Goal: Task Accomplishment & Management: Complete application form

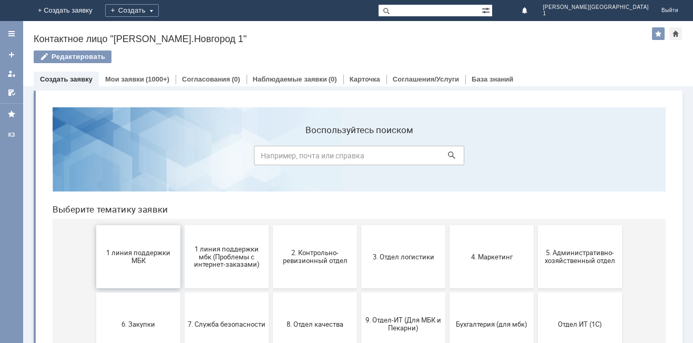
click at [124, 257] on span "1 линия поддержки МБК" at bounding box center [138, 257] width 78 height 16
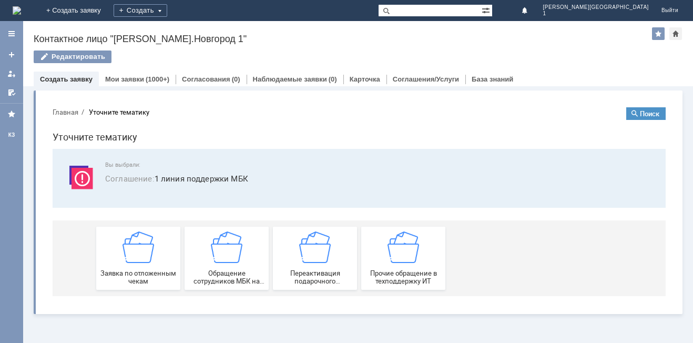
click at [124, 257] on img at bounding box center [138, 247] width 32 height 32
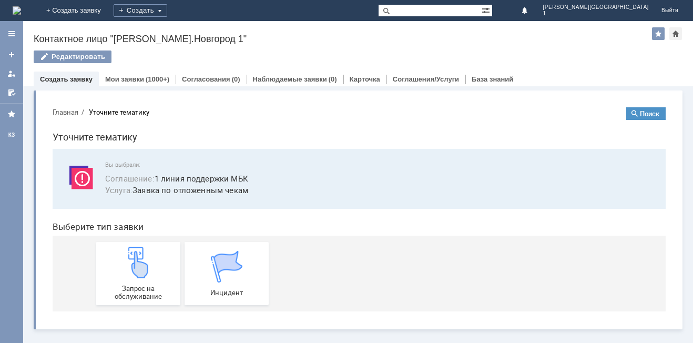
click at [124, 257] on img at bounding box center [138, 263] width 32 height 32
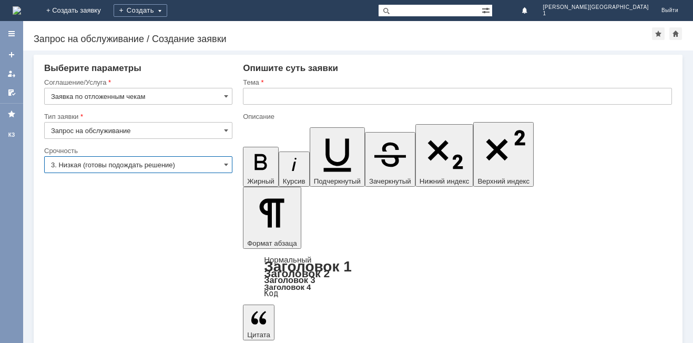
click at [204, 163] on input "3. Низкая (готовы подождать решение)" at bounding box center [138, 164] width 188 height 17
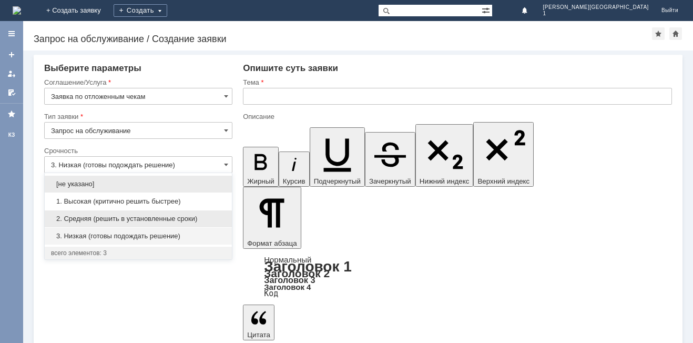
drag, startPoint x: 191, startPoint y: 221, endPoint x: 302, endPoint y: 105, distance: 160.6
click at [192, 219] on span "2. Средняя (решить в установленные сроки)" at bounding box center [138, 218] width 174 height 8
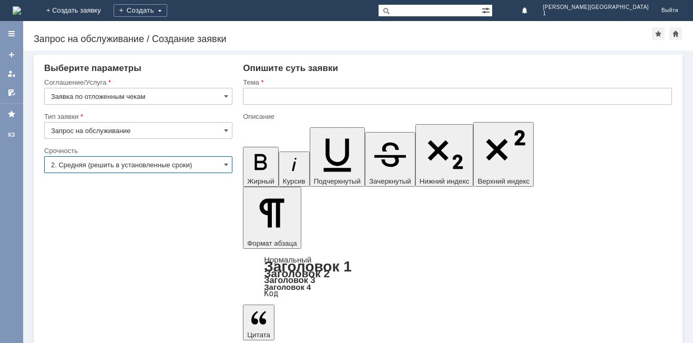
type input "2. Средняя (решить в установленные сроки)"
click at [309, 99] on input "text" at bounding box center [457, 96] width 429 height 17
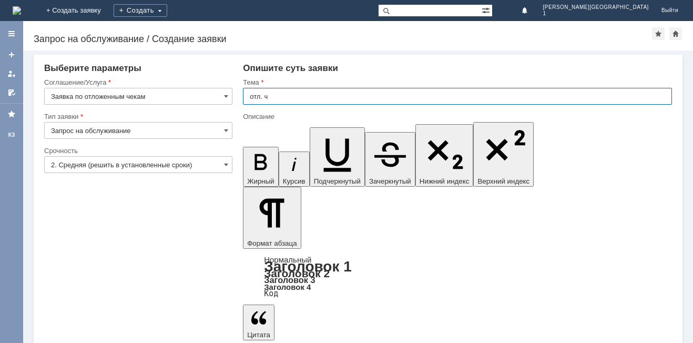
type input "отл. ч"
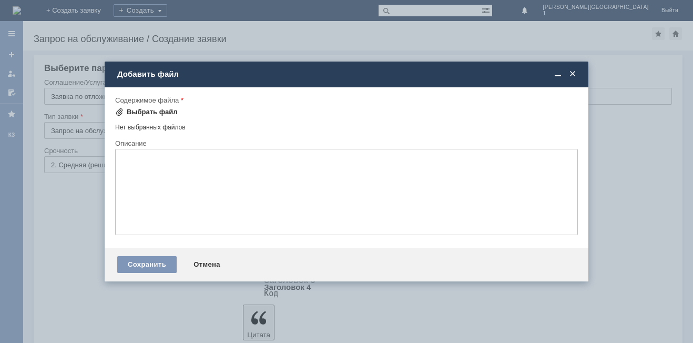
click at [165, 109] on div "Выбрать файл" at bounding box center [146, 112] width 63 height 13
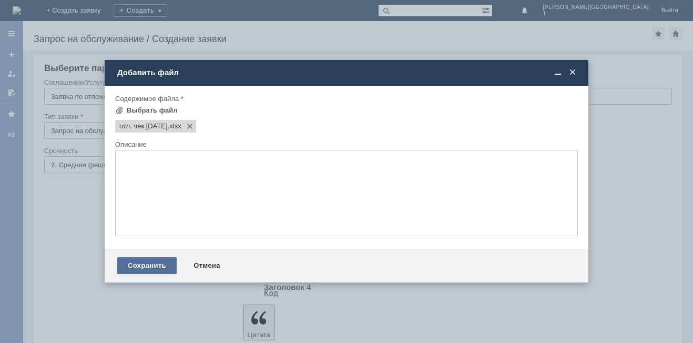
click at [148, 263] on div "Сохранить" at bounding box center [146, 265] width 59 height 17
